Goal: Task Accomplishment & Management: Complete application form

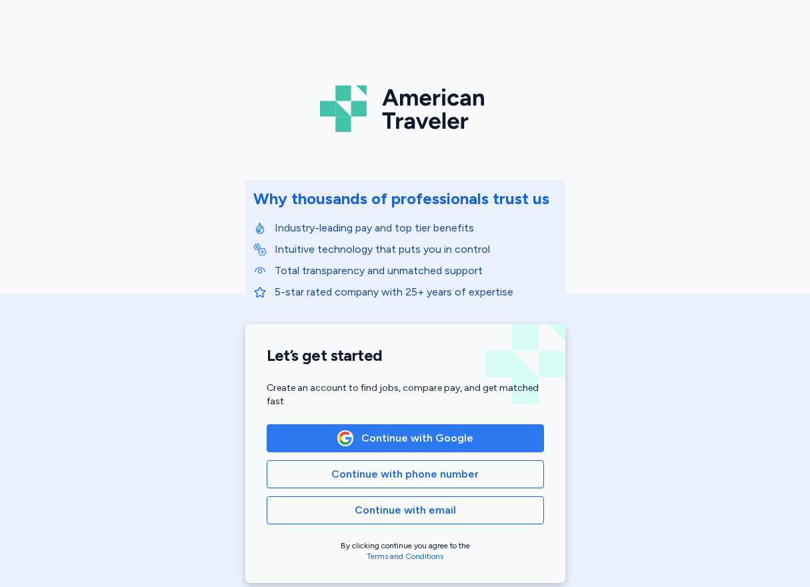
click at [413, 437] on span "Continue with Google" at bounding box center [418, 438] width 112 height 16
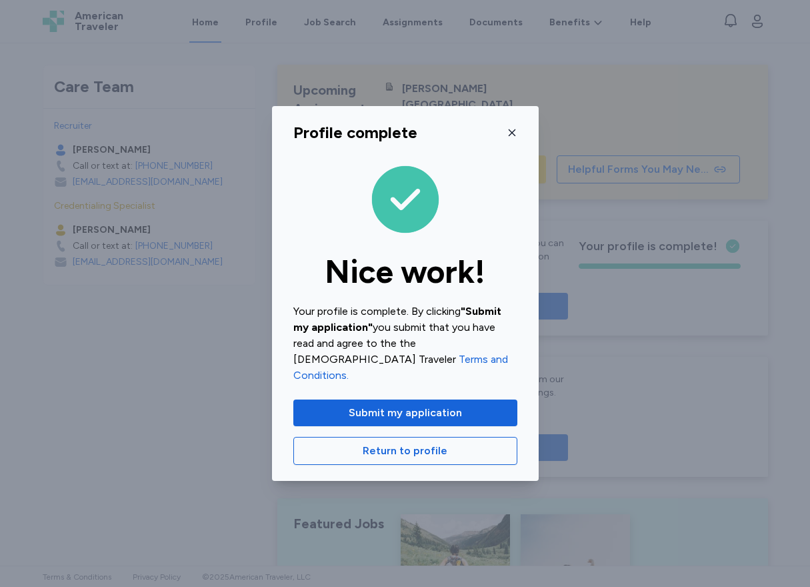
click at [510, 138] on icon "button" at bounding box center [512, 132] width 11 height 11
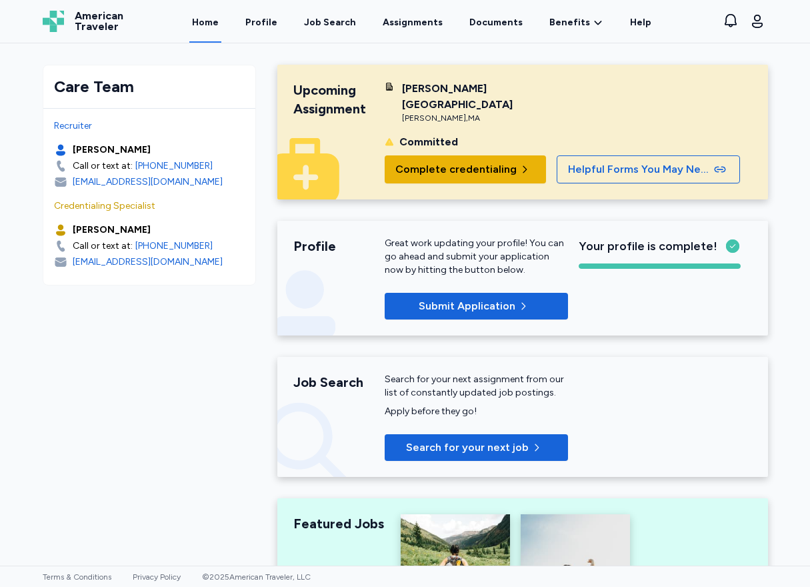
click at [456, 161] on span "Complete credentialing" at bounding box center [456, 169] width 121 height 16
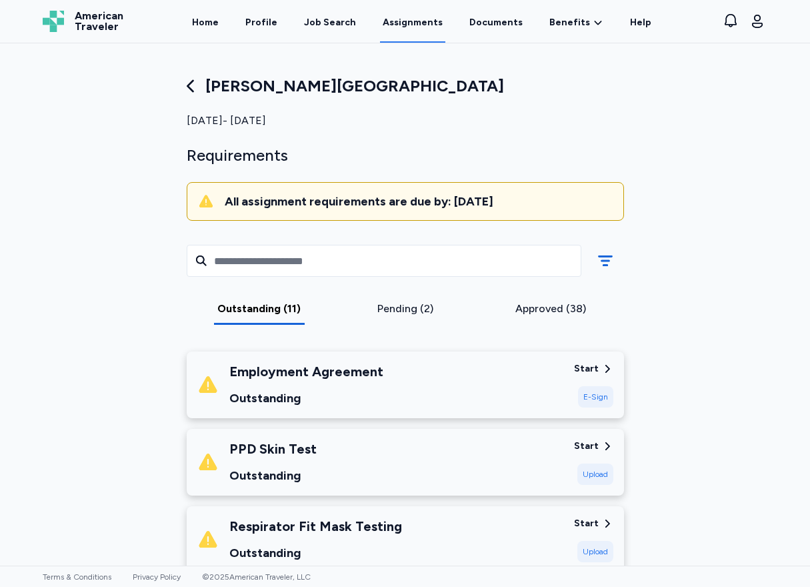
click at [552, 315] on div "Approved (38)" at bounding box center [551, 309] width 135 height 16
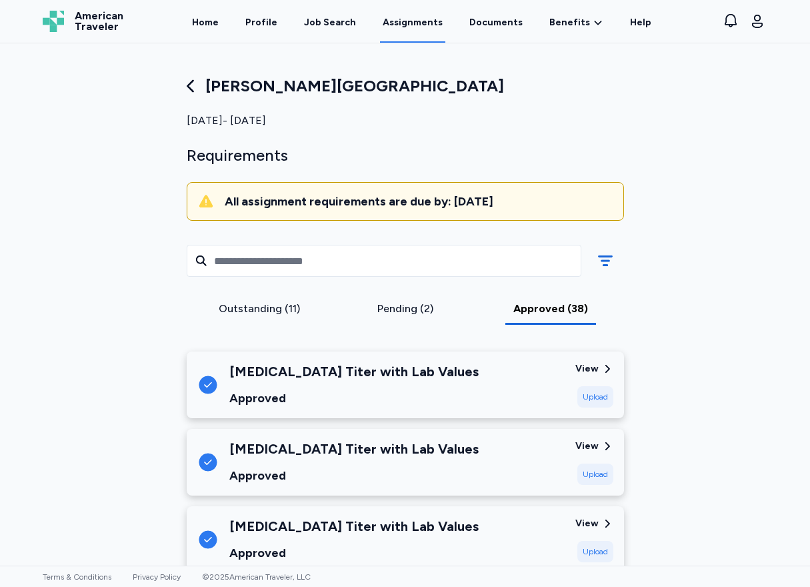
click at [408, 317] on div "Pending (2)" at bounding box center [405, 313] width 146 height 24
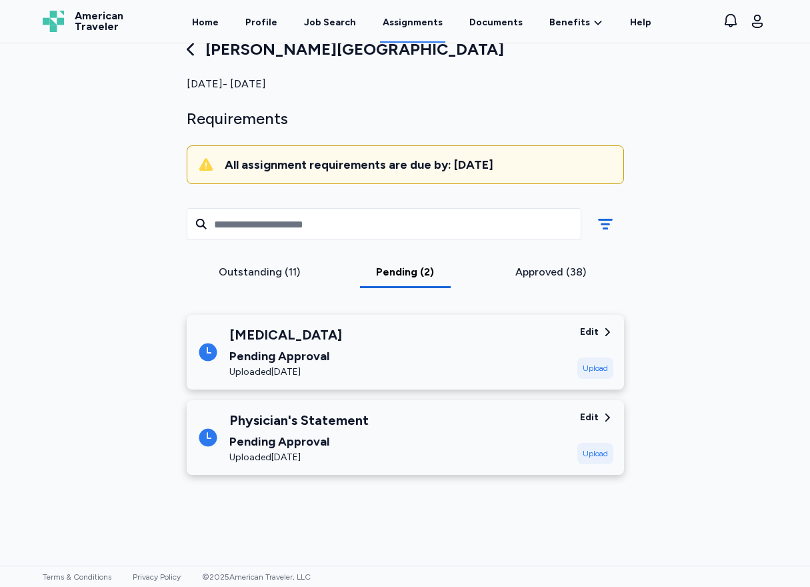
scroll to position [67, 0]
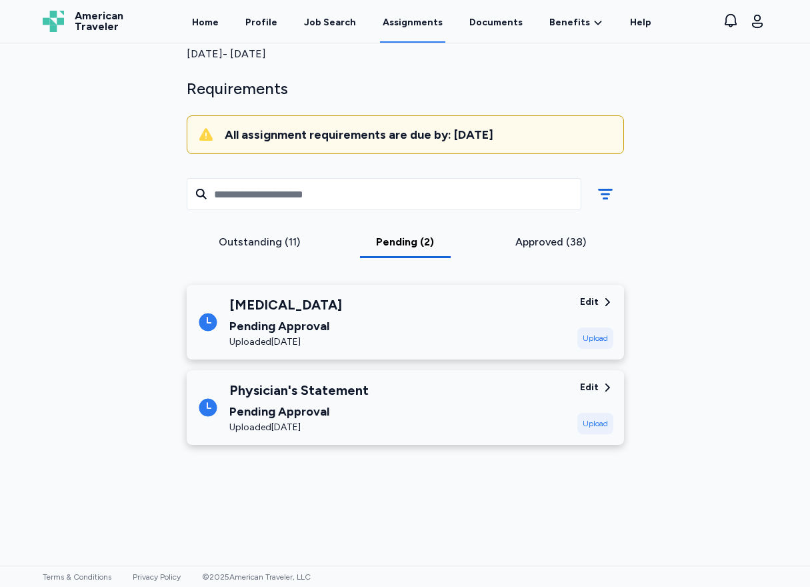
click at [246, 238] on div "Outstanding (11)" at bounding box center [259, 242] width 135 height 16
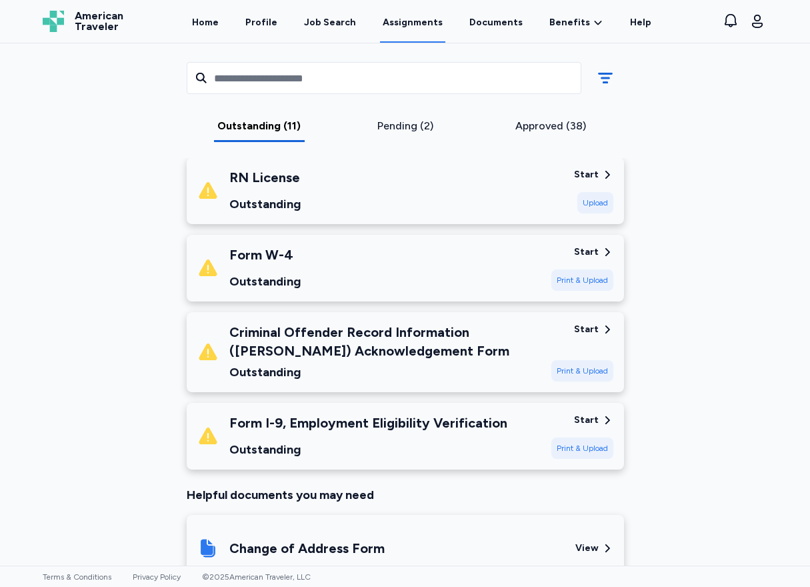
scroll to position [867, 0]
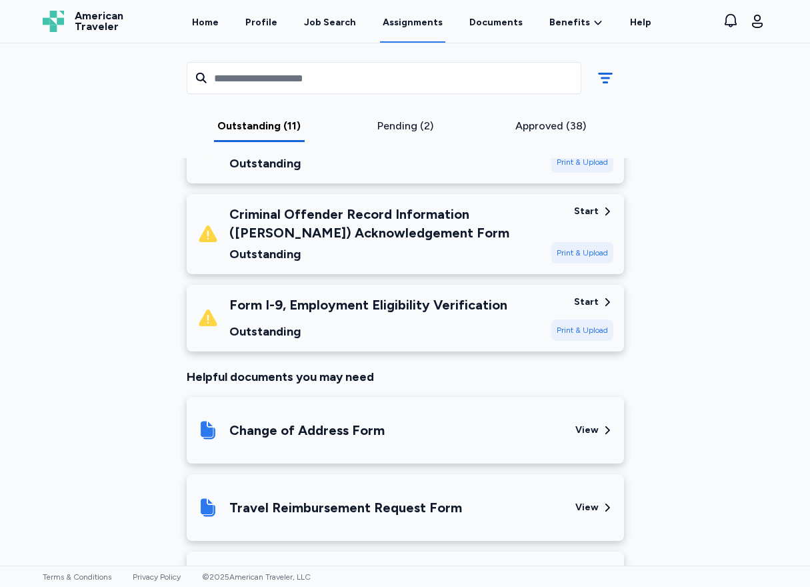
click at [338, 298] on div "Form I-9, Employment Eligibility Verification" at bounding box center [368, 304] width 278 height 19
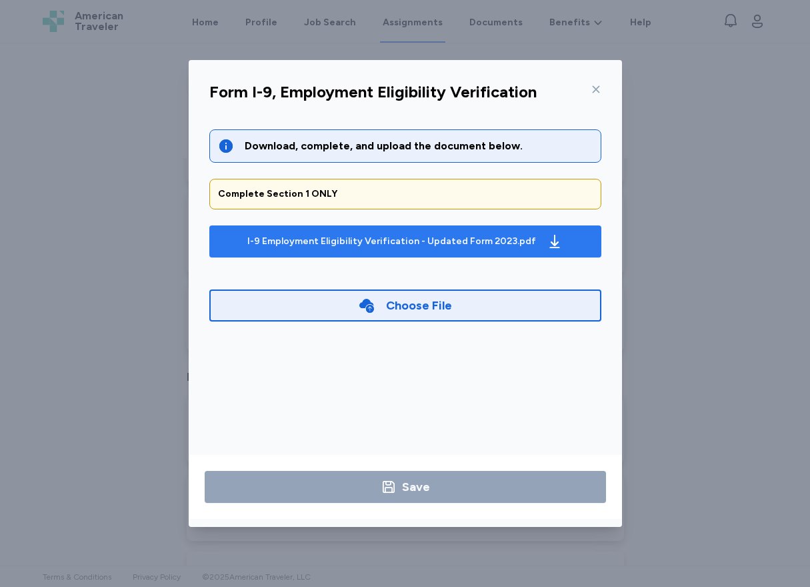
click at [396, 238] on div "I-9 Employment Eligibility Verification - Updated Form 2023.pdf" at bounding box center [391, 241] width 289 height 13
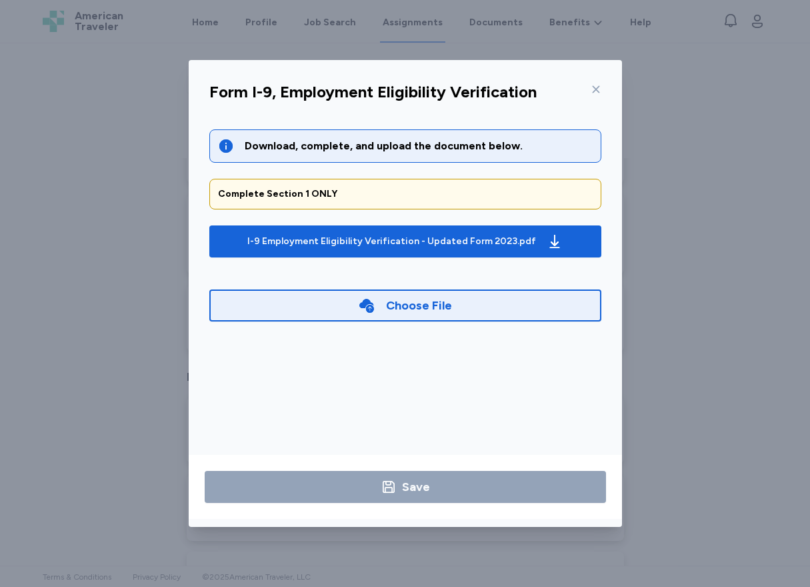
click at [596, 93] on icon at bounding box center [596, 89] width 11 height 11
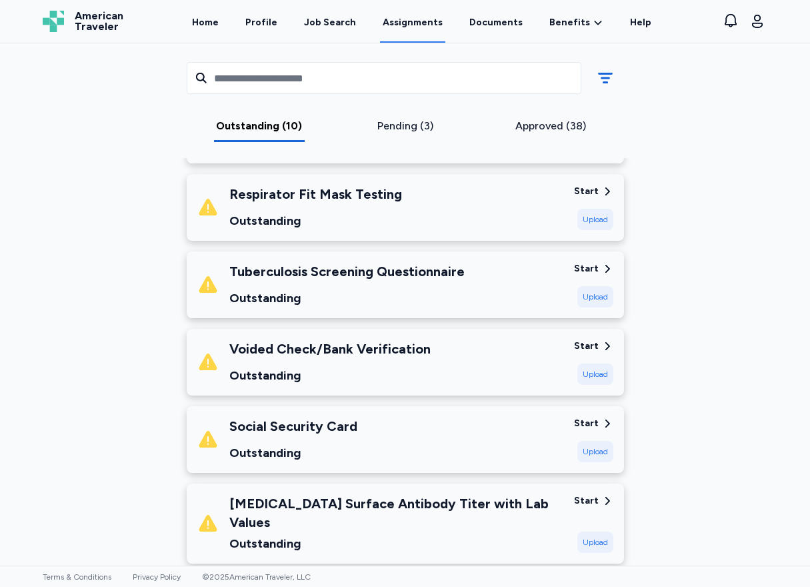
scroll to position [334, 0]
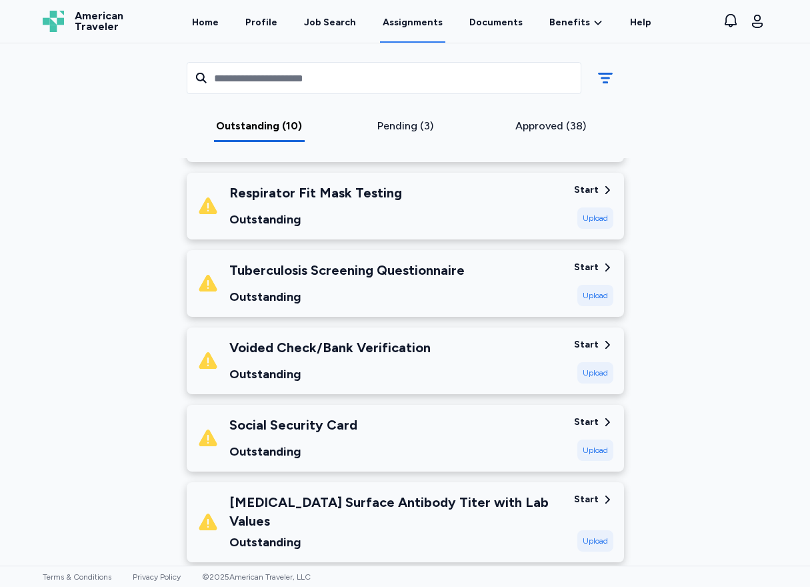
click at [324, 276] on div "Tuberculosis Screening Questionnaire" at bounding box center [346, 270] width 235 height 19
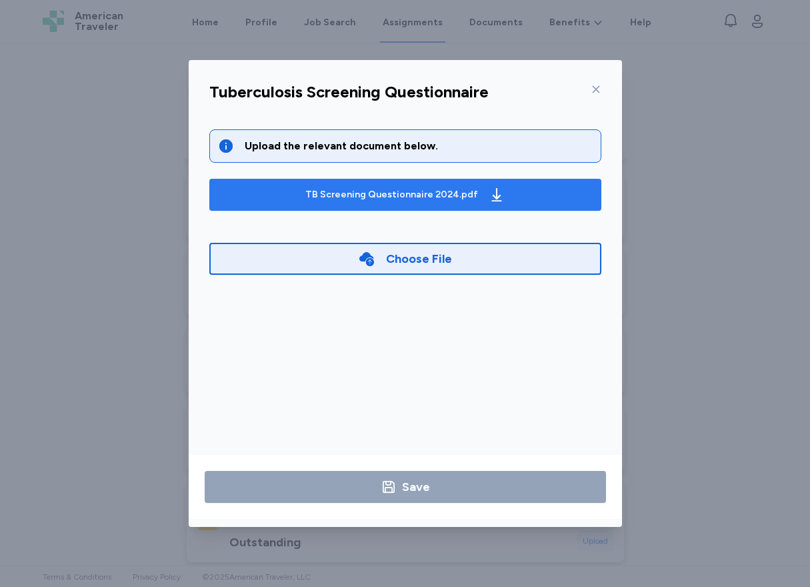
click at [409, 196] on div "TB Screening Questionnaire 2024.pdf" at bounding box center [391, 194] width 173 height 13
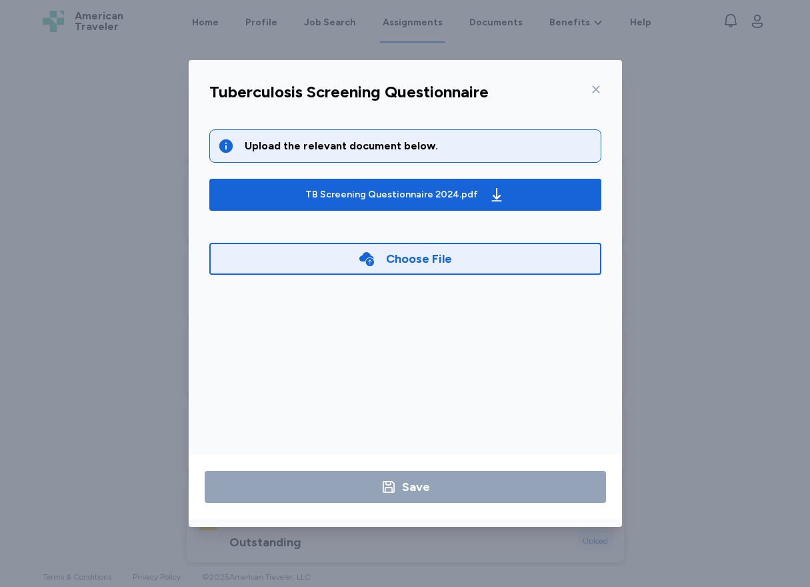
click at [598, 88] on icon at bounding box center [595, 89] width 7 height 7
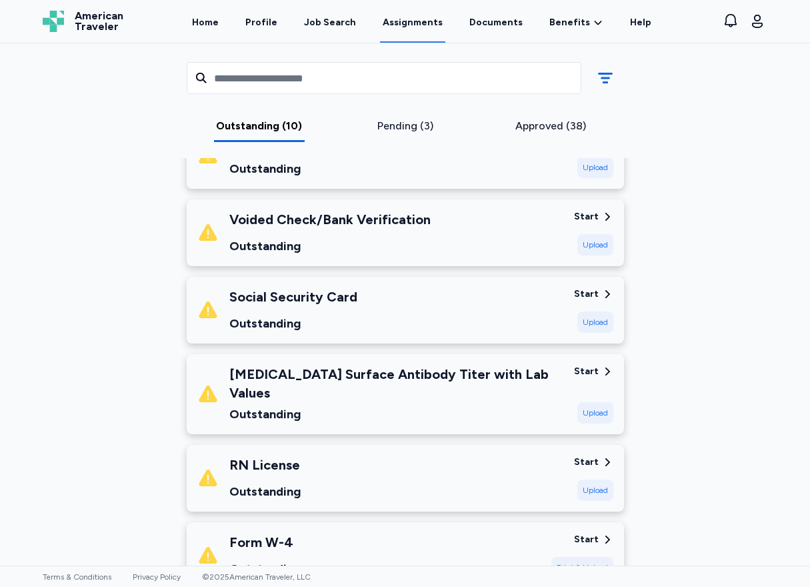
scroll to position [467, 0]
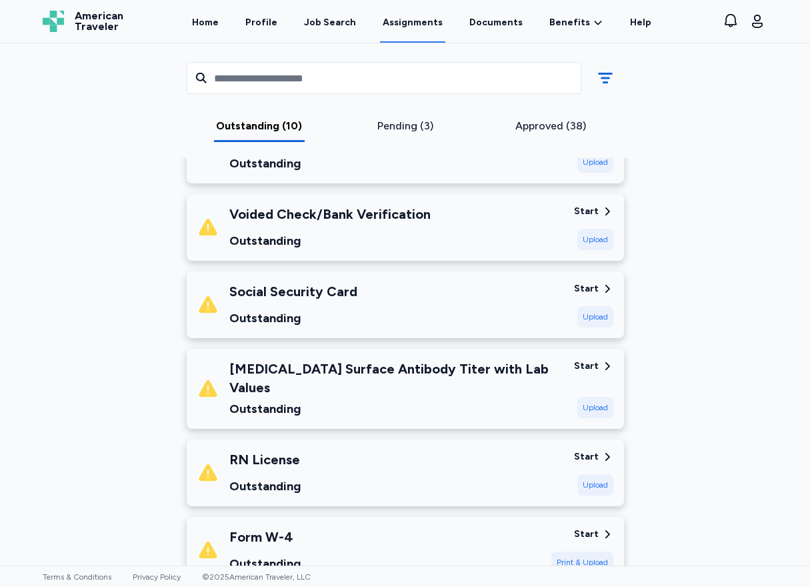
click at [325, 245] on div "Outstanding" at bounding box center [329, 240] width 201 height 19
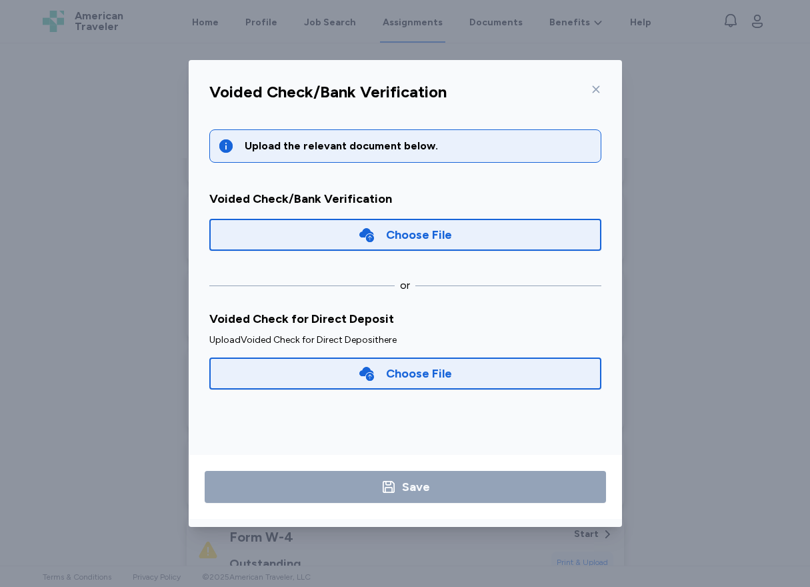
click at [596, 87] on icon at bounding box center [596, 89] width 11 height 11
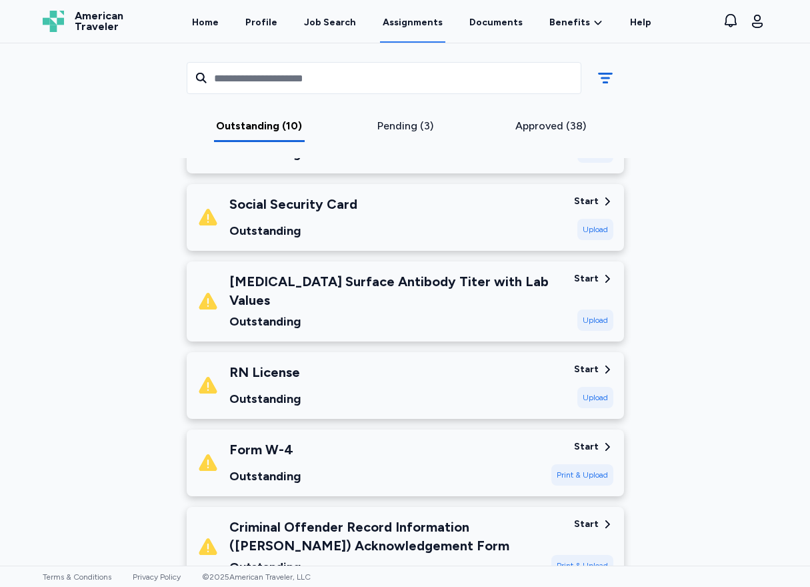
scroll to position [667, 0]
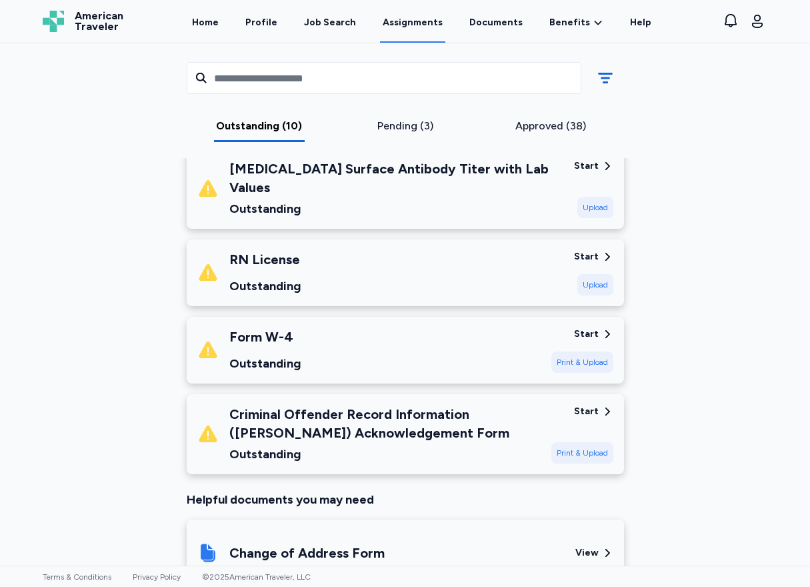
click at [336, 337] on div "Form W-4 Outstanding" at bounding box center [369, 350] width 344 height 45
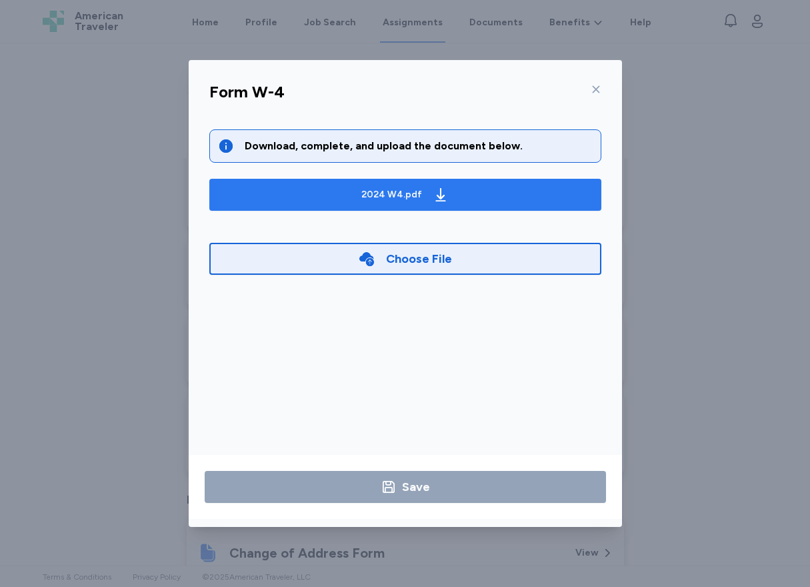
click at [404, 193] on div "2024 W4.pdf" at bounding box center [392, 194] width 61 height 13
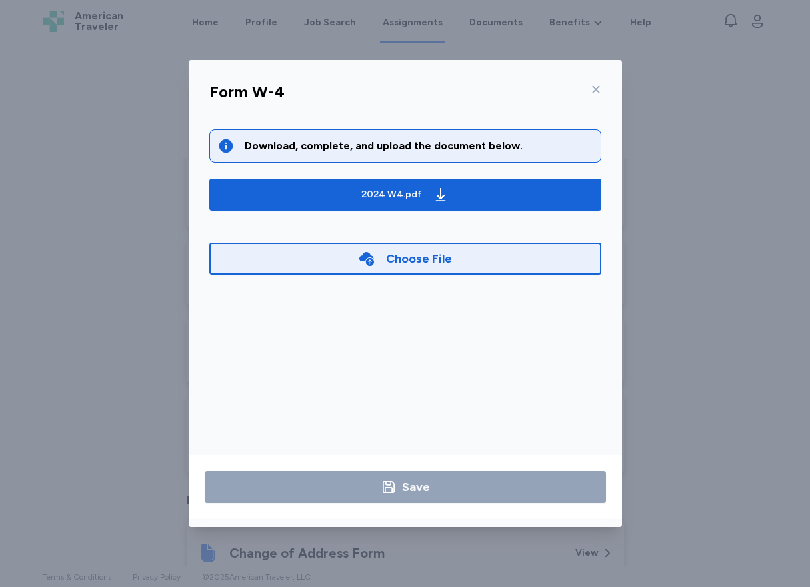
click at [600, 85] on icon at bounding box center [596, 89] width 11 height 11
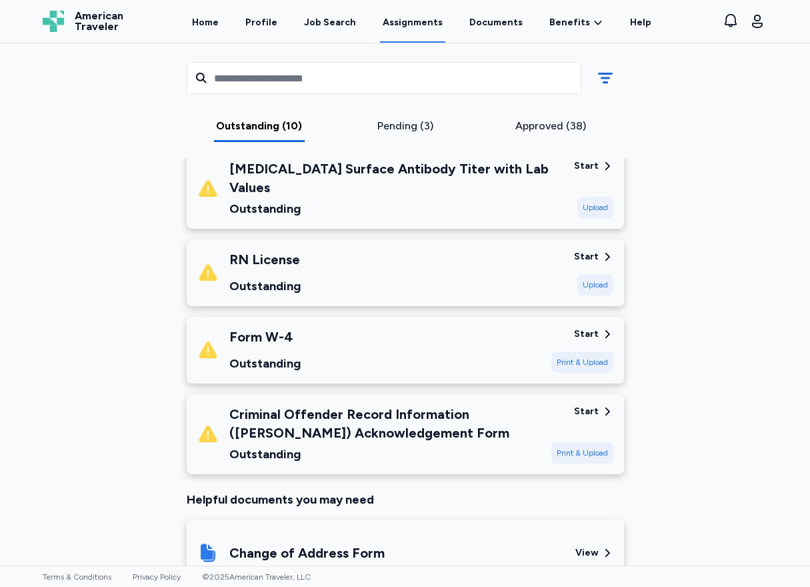
click at [267, 354] on div "Outstanding" at bounding box center [264, 363] width 71 height 19
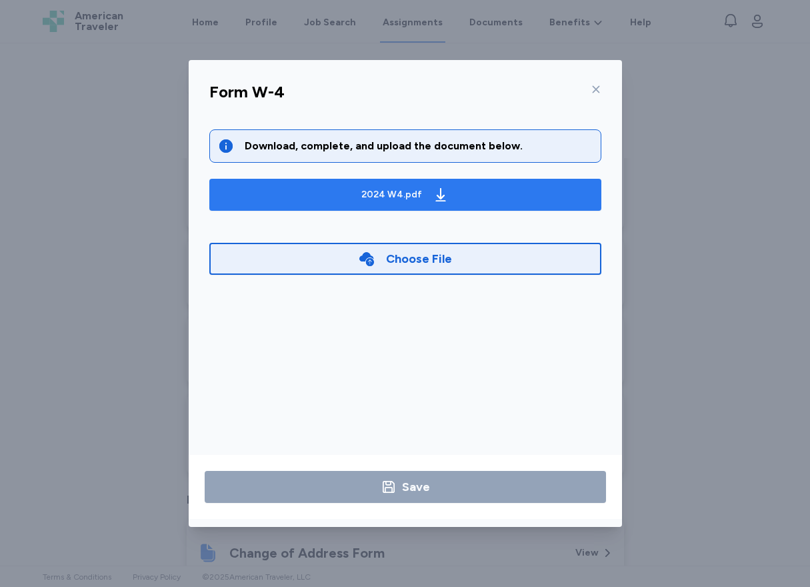
click at [389, 200] on div "2024 W4.pdf" at bounding box center [392, 194] width 61 height 13
